Goal: Information Seeking & Learning: Understand process/instructions

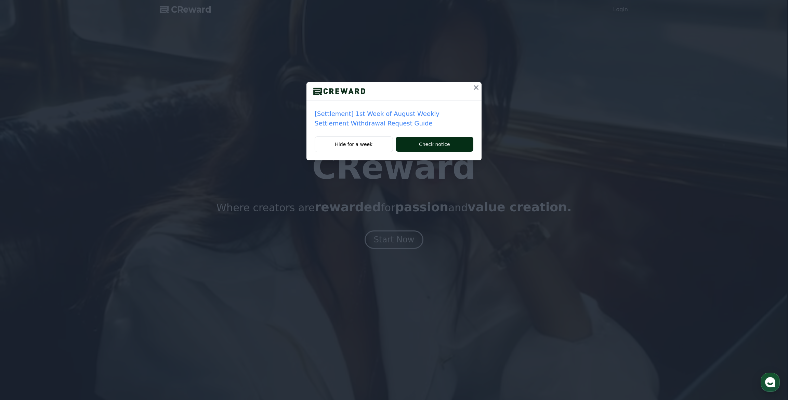
click at [422, 143] on button "Check notice" at bounding box center [435, 144] width 78 height 15
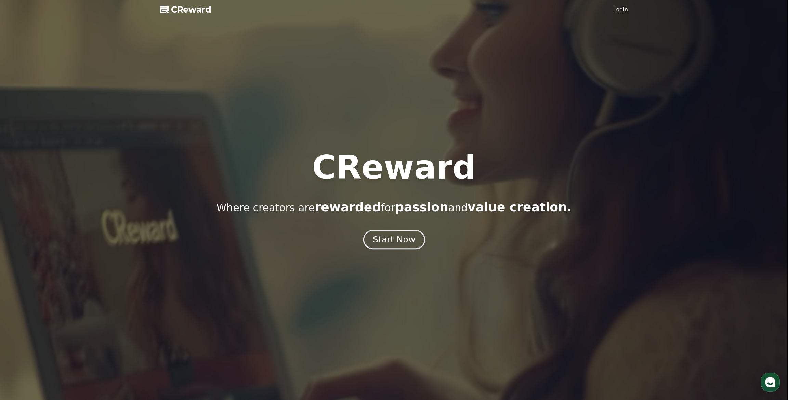
click at [410, 244] on div "Start Now" at bounding box center [394, 240] width 42 height 12
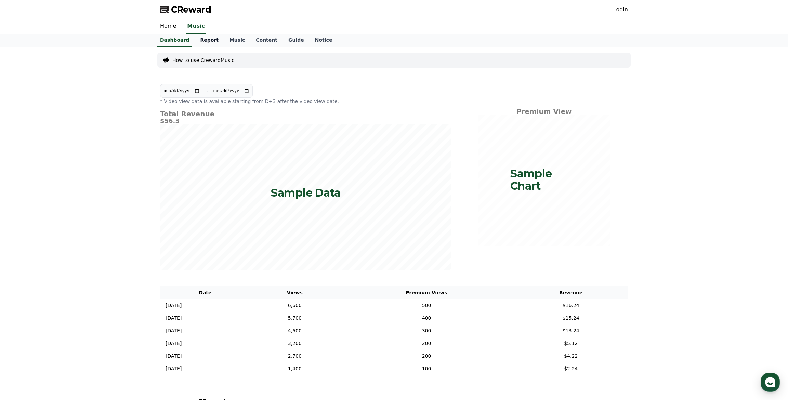
click at [209, 39] on link "Report" at bounding box center [209, 40] width 29 height 13
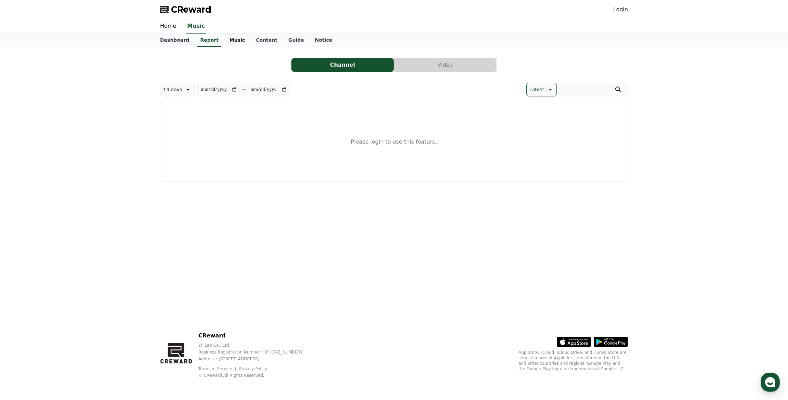
click at [235, 39] on link "Music" at bounding box center [237, 40] width 26 height 13
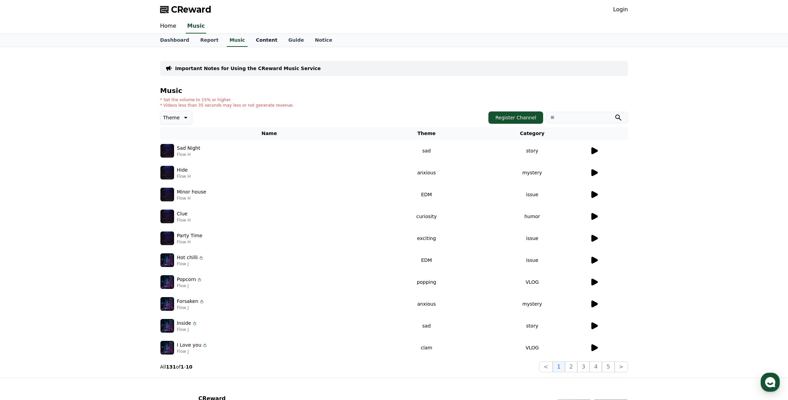
click at [252, 43] on link "Content" at bounding box center [266, 40] width 32 height 13
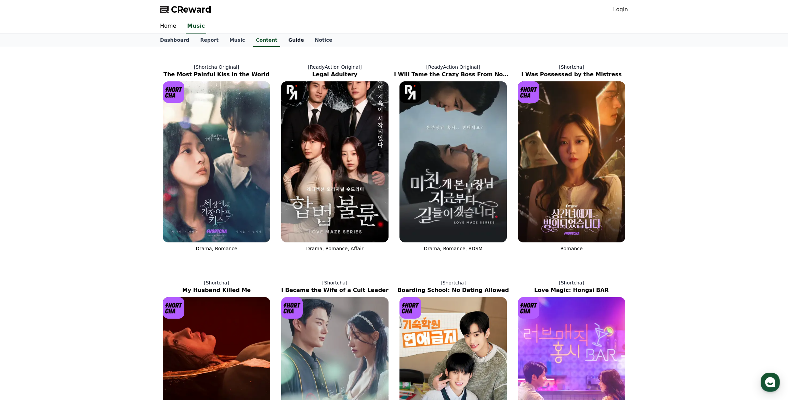
click at [289, 42] on link "Guide" at bounding box center [296, 40] width 27 height 13
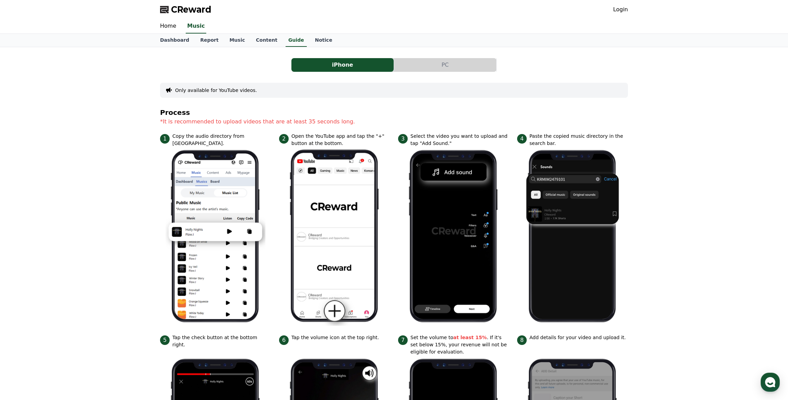
click at [439, 64] on button "PC" at bounding box center [445, 65] width 102 height 14
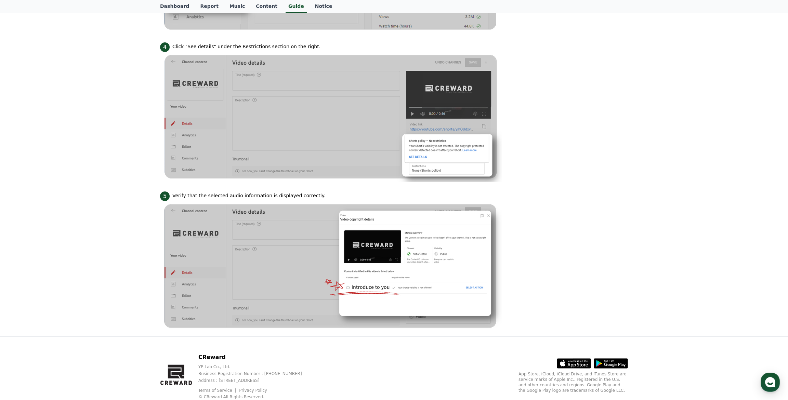
scroll to position [547, 0]
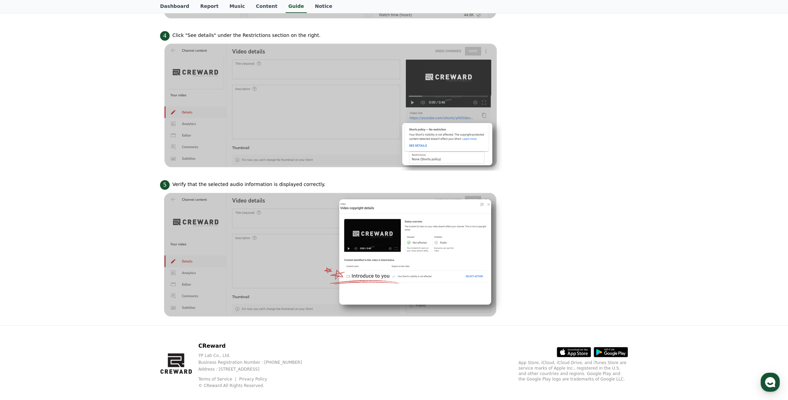
click at [352, 271] on img at bounding box center [331, 255] width 342 height 130
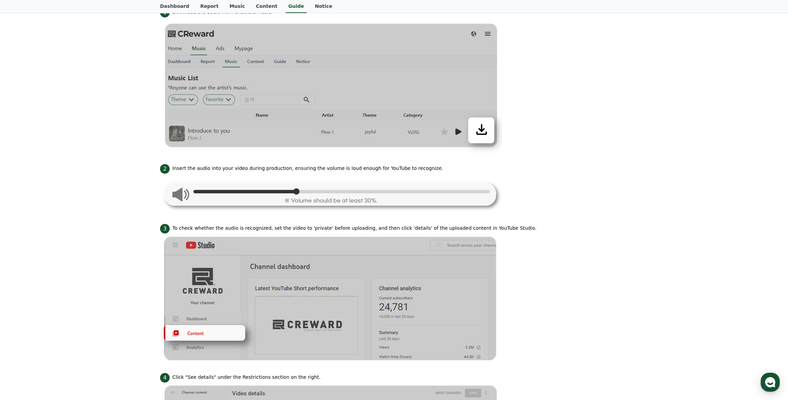
scroll to position [171, 0]
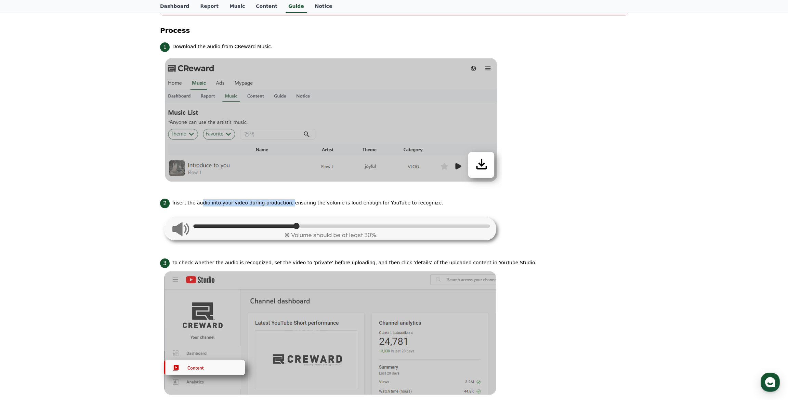
drag, startPoint x: 199, startPoint y: 204, endPoint x: 282, endPoint y: 203, distance: 83.4
click at [282, 203] on p "Insert the audio into your video during production, ensuring the volume is loud…" at bounding box center [307, 202] width 271 height 7
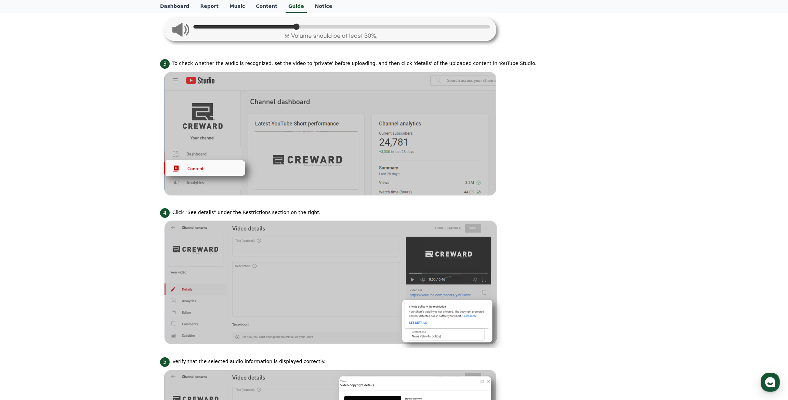
scroll to position [376, 0]
